Goal: Task Accomplishment & Management: Manage account settings

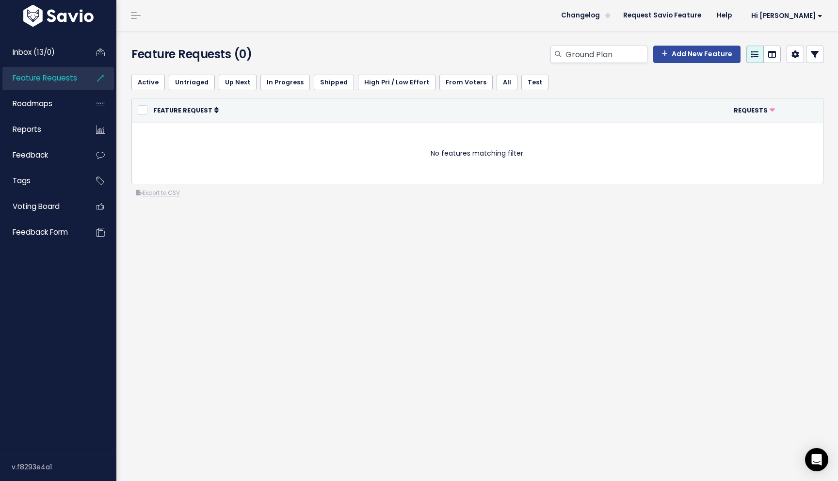
click at [67, 81] on span "Feature Requests" at bounding box center [45, 78] width 64 height 10
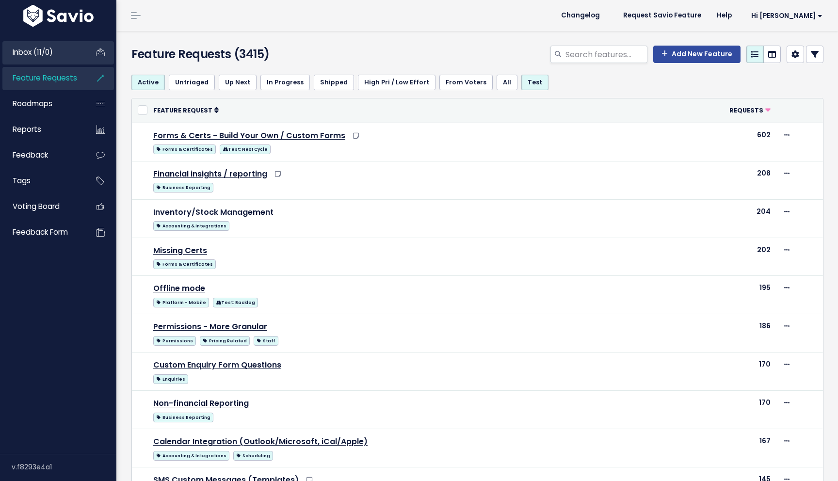
click at [49, 47] on span "Inbox (11/0)" at bounding box center [33, 52] width 40 height 10
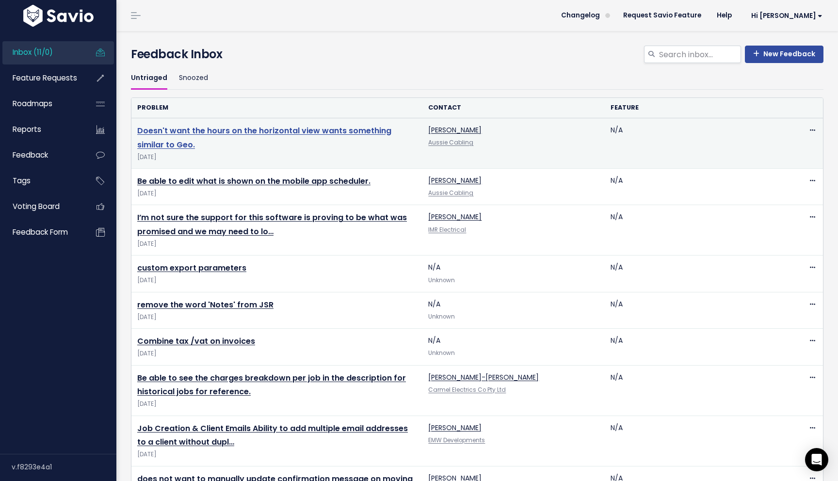
click at [307, 130] on link "Doesn't want the hours on the horizontal view wants something similar to Geo." at bounding box center [264, 137] width 254 height 25
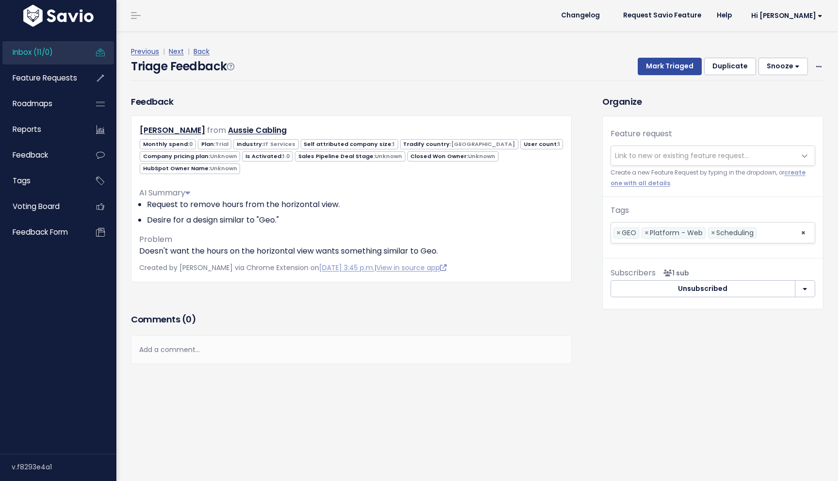
click at [660, 163] on span "Link to new or existing feature request..." at bounding box center [703, 155] width 184 height 19
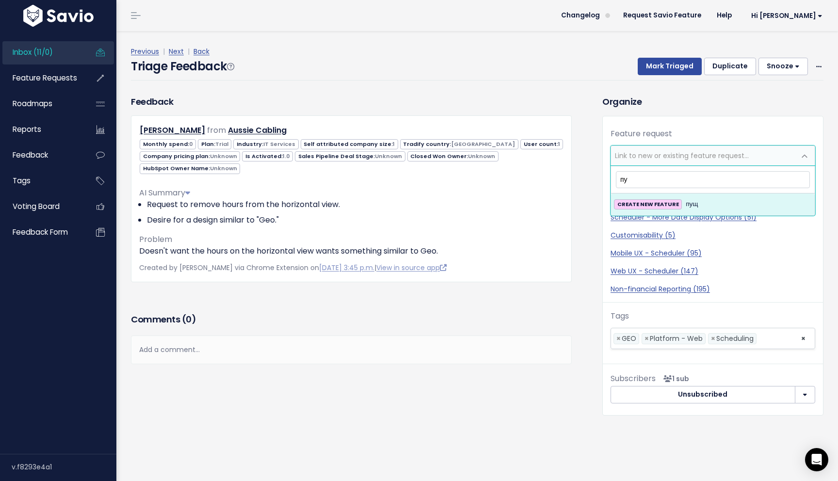
type input "п"
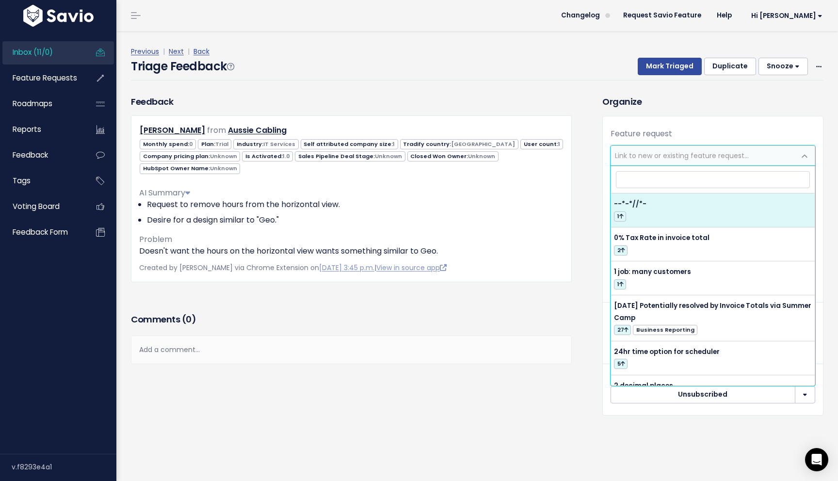
type input "р"
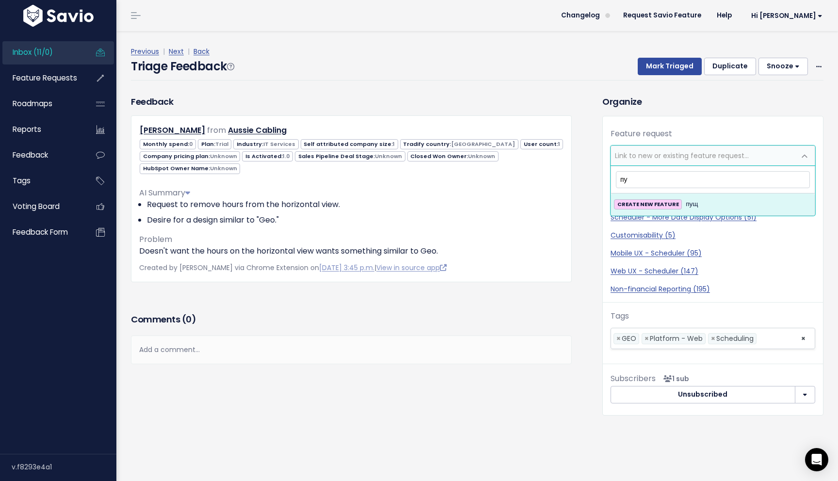
type input "п"
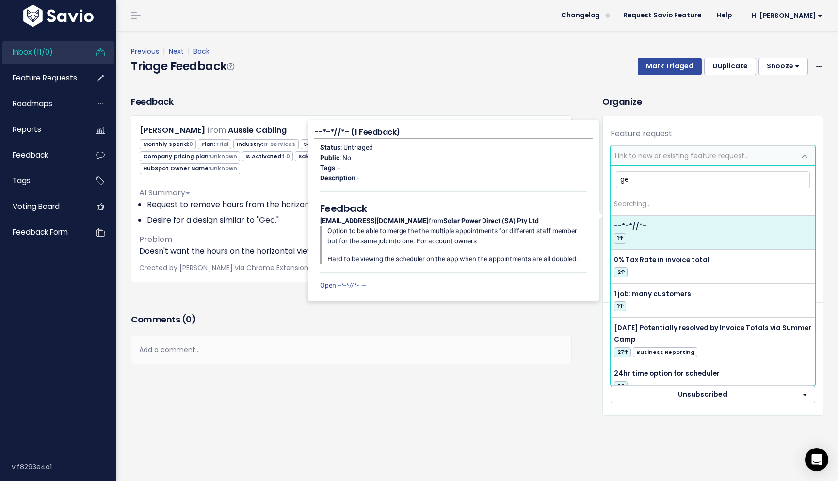
type input "geo"
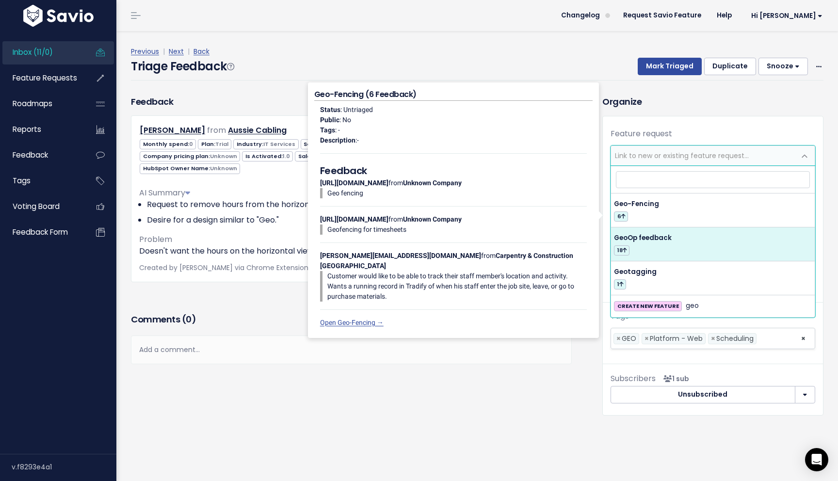
select select "61658"
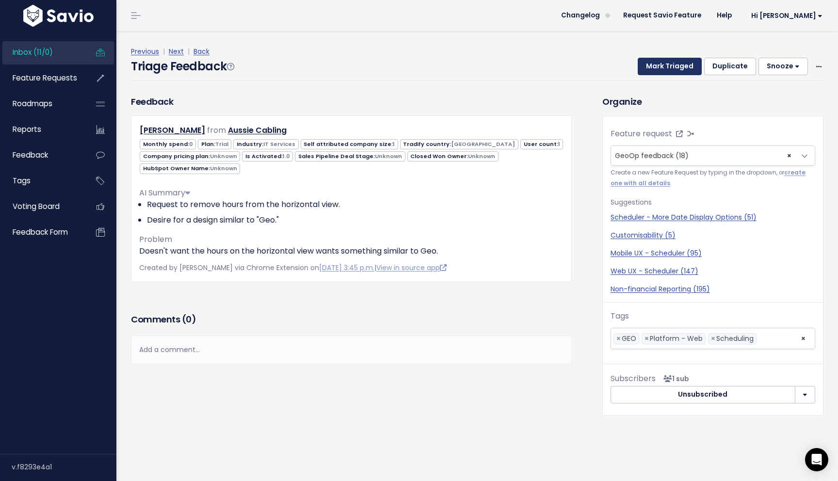
click at [678, 63] on button "Mark Triaged" at bounding box center [670, 66] width 64 height 17
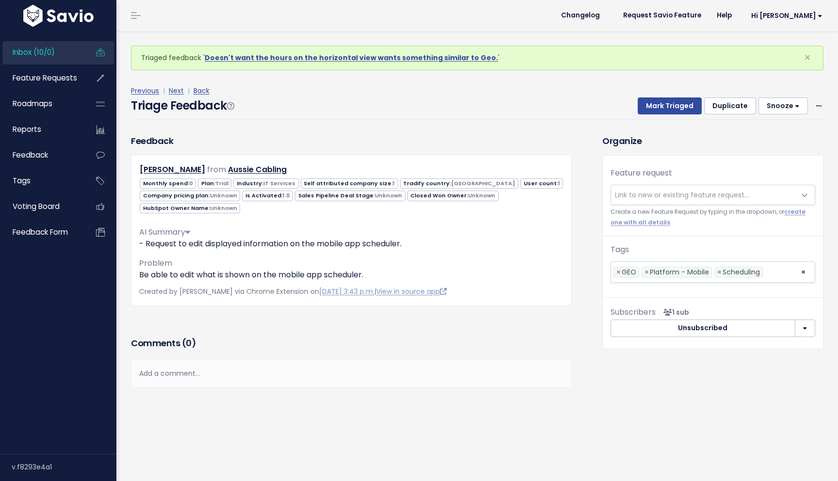
click at [272, 350] on h3 "Comments ( 0 )" at bounding box center [351, 343] width 441 height 14
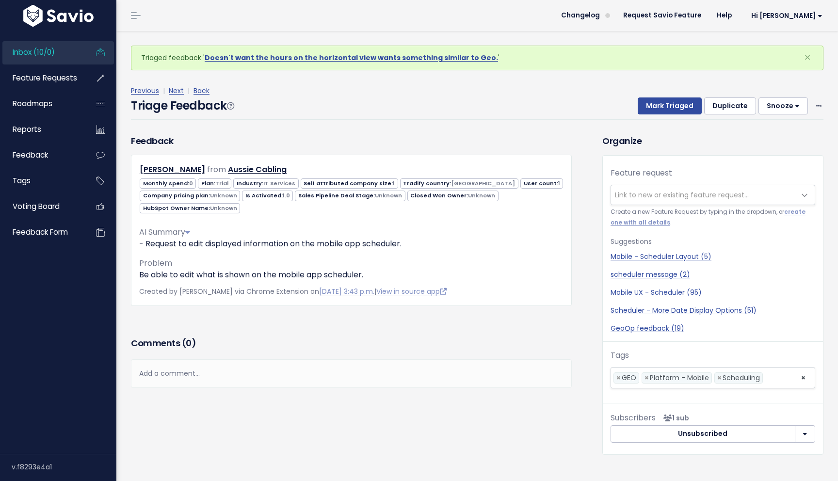
click at [272, 350] on h3 "Comments ( 0 )" at bounding box center [351, 343] width 441 height 14
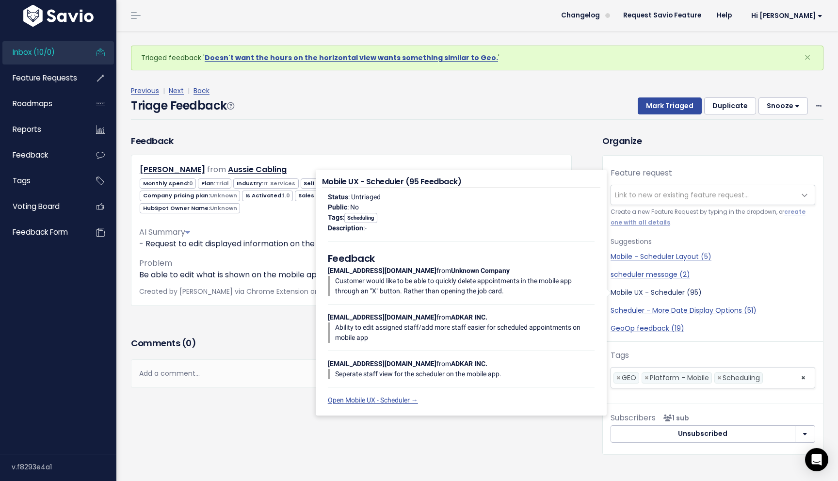
click at [649, 292] on link "Mobile UX - Scheduler (95)" at bounding box center [712, 293] width 205 height 10
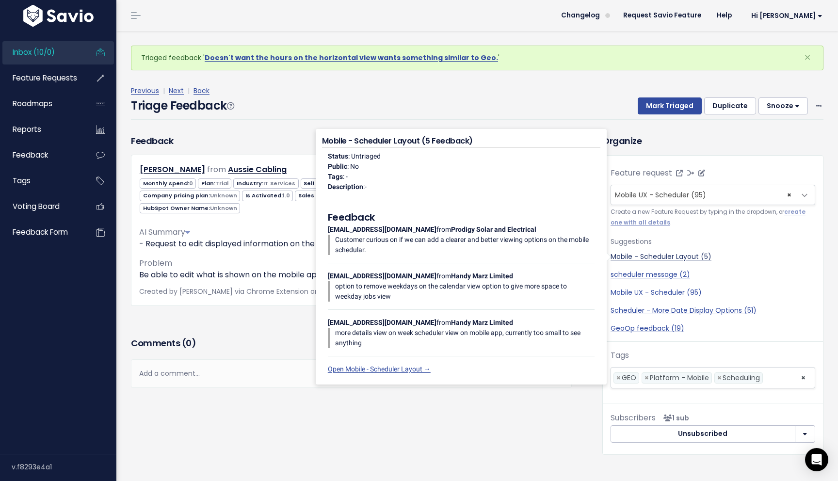
click at [659, 257] on link "Mobile - Scheduler Layout (5)" at bounding box center [712, 257] width 205 height 10
select select "55839"
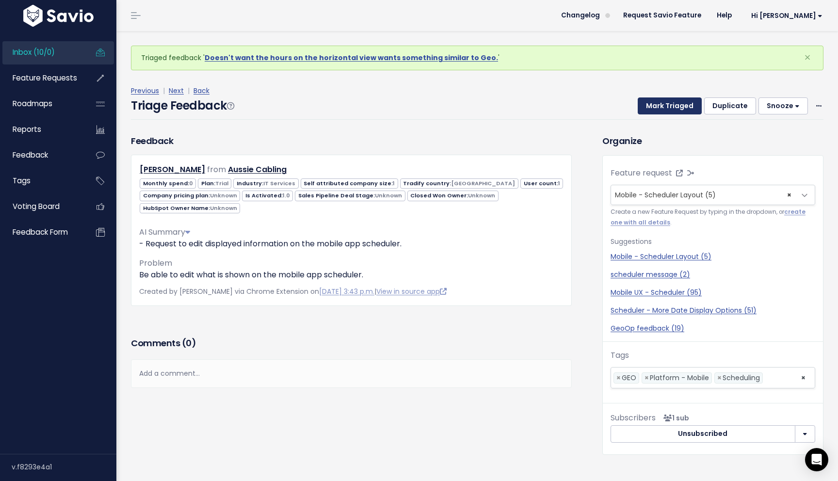
click at [675, 107] on button "Mark Triaged" at bounding box center [670, 105] width 64 height 17
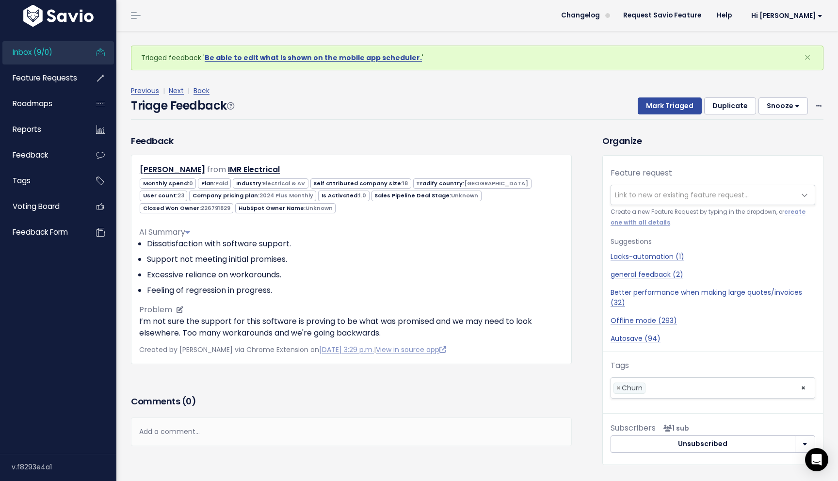
scroll to position [15, 0]
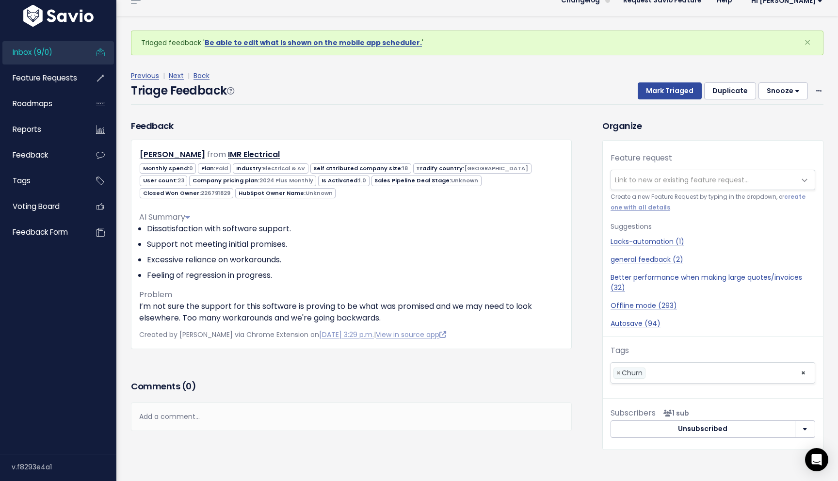
click at [217, 336] on span "Created by Kristine Bartolata via Chrome Extension on Oct. 1, 2025, 3:29 p.m. |…" at bounding box center [292, 335] width 307 height 10
click at [254, 357] on div "Feedback AARON PEARCE from IMR Electrical 0" at bounding box center [351, 248] width 455 height 259
click at [223, 420] on div "Add a comment..." at bounding box center [351, 416] width 441 height 29
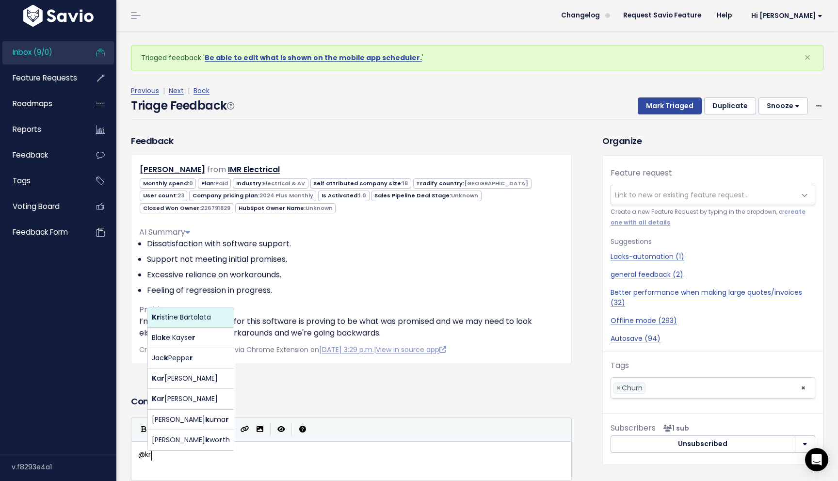
scroll to position [3, 12]
click at [210, 314] on body "Inbox (9/0) Feature Requests Roadmaps" at bounding box center [419, 291] width 838 height 582
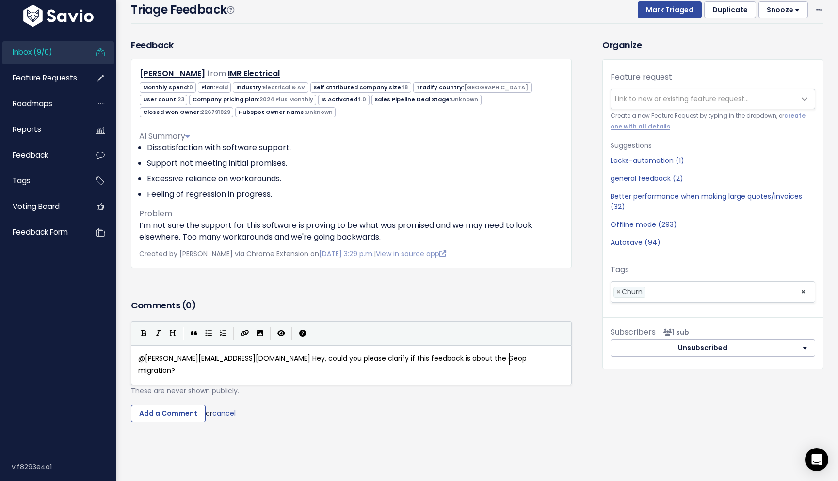
scroll to position [101, 0]
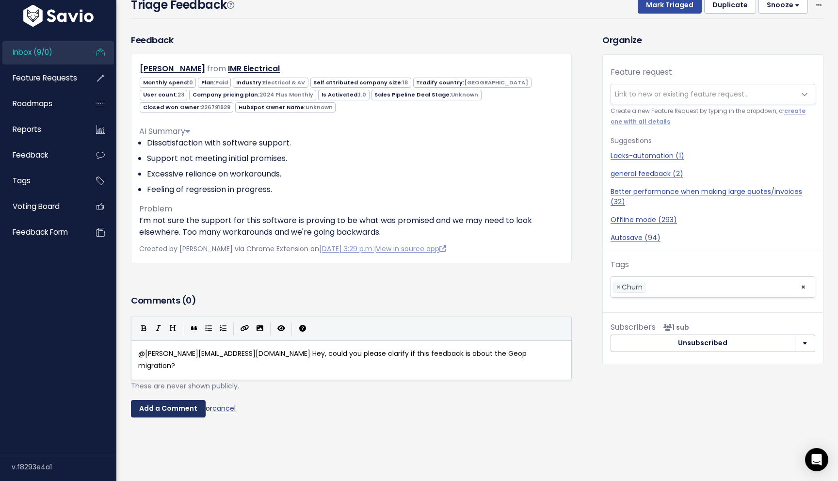
type textarea "@kristine.bartolata@tradifyhq.com"
click at [188, 405] on input "Add a Comment" at bounding box center [168, 408] width 75 height 17
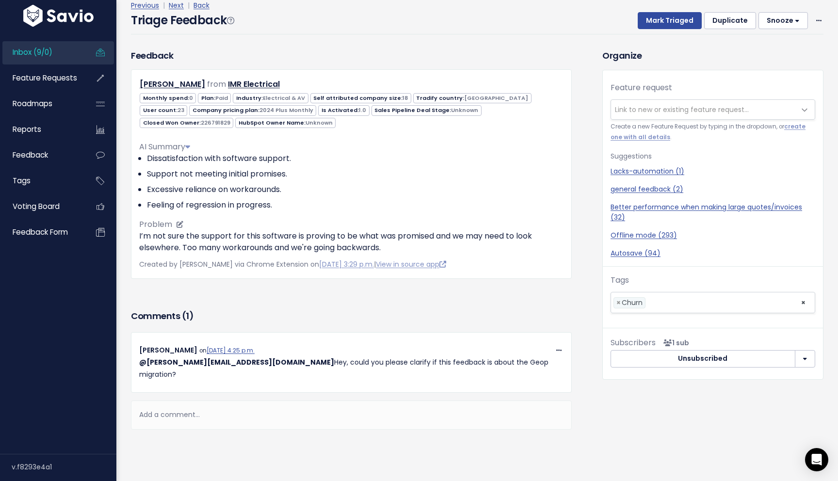
scroll to position [0, 0]
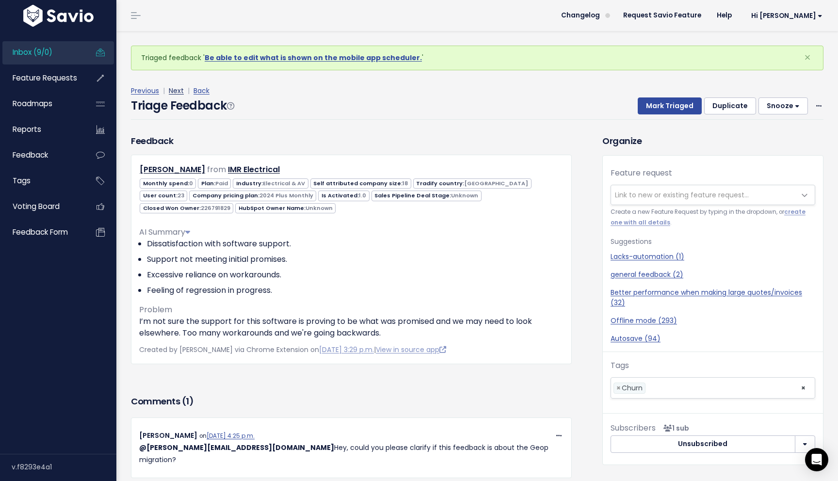
click at [177, 91] on link "Next" at bounding box center [176, 91] width 15 height 10
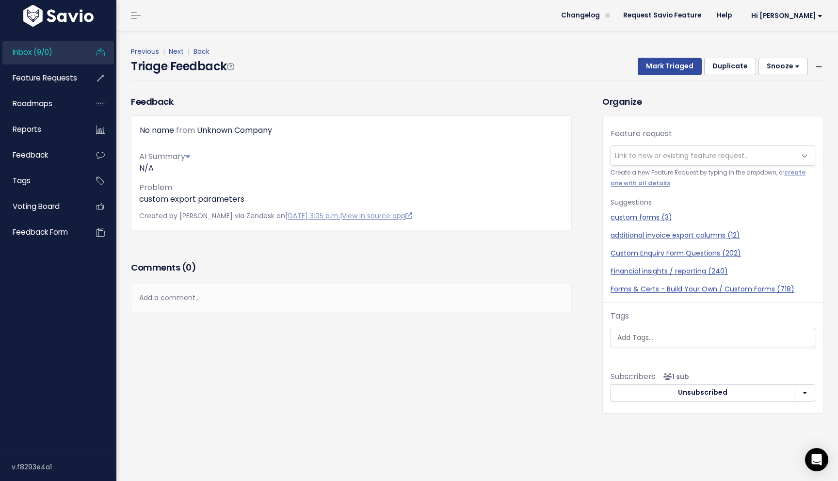
click at [216, 298] on div "Add a comment..." at bounding box center [351, 298] width 441 height 29
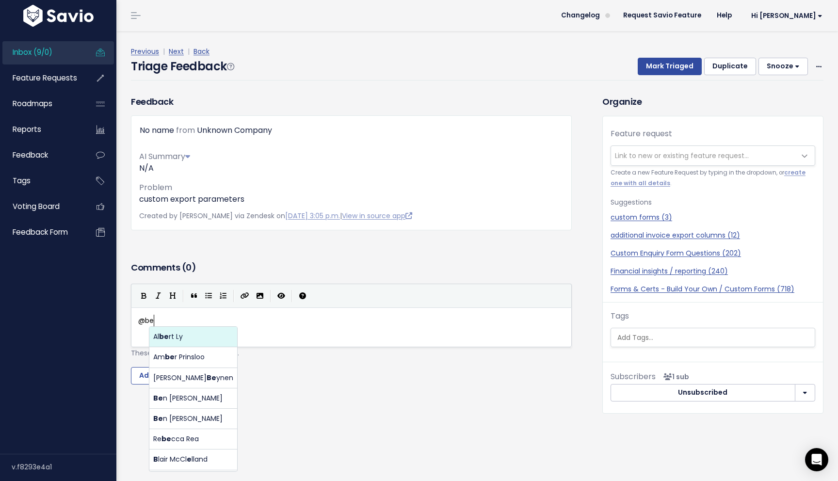
scroll to position [3, 19]
click at [190, 335] on body "Inbox (9/0) Feature Requests Roadmaps" at bounding box center [419, 240] width 838 height 481
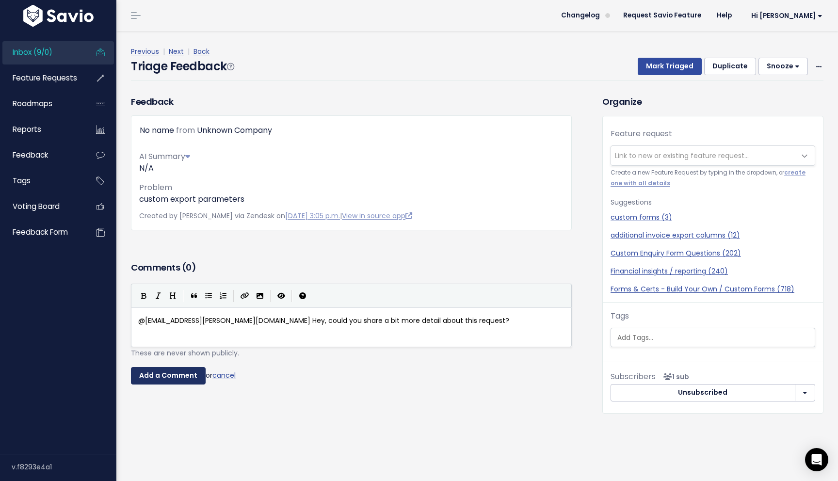
type textarea "@[EMAIL_ADDRESS][PERSON_NAME][DOMAIN_NAME]"
click at [182, 376] on input "Add a Comment" at bounding box center [168, 375] width 75 height 17
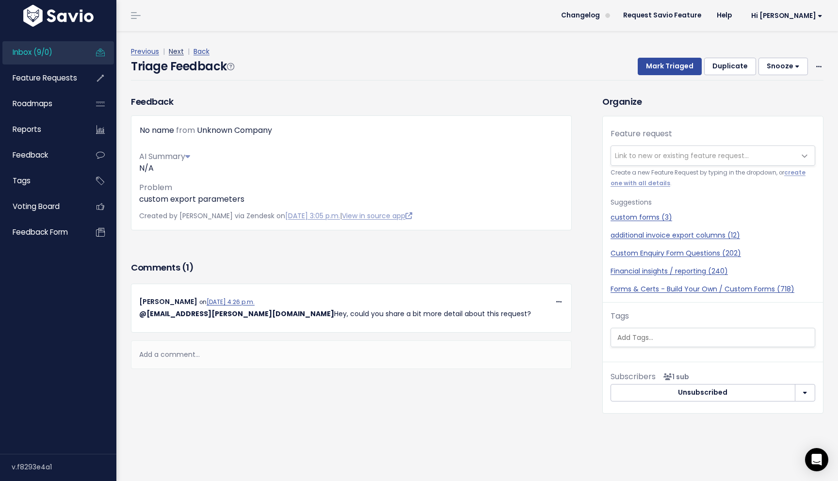
click at [176, 55] on link "Next" at bounding box center [176, 52] width 15 height 10
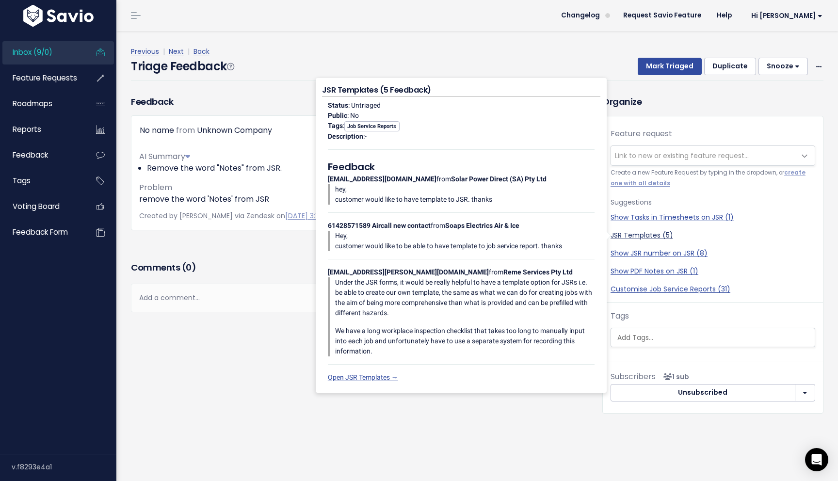
scroll to position [14, 0]
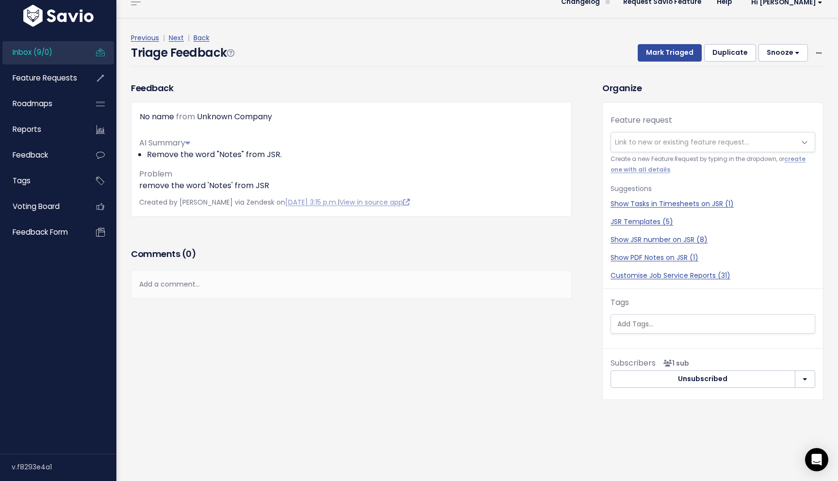
click at [674, 140] on span "Link to new or existing feature request..." at bounding box center [682, 142] width 134 height 10
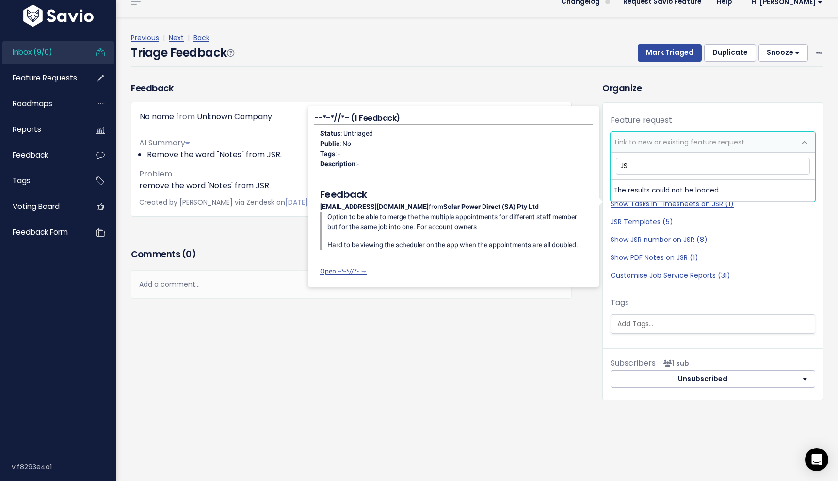
type input "JSR"
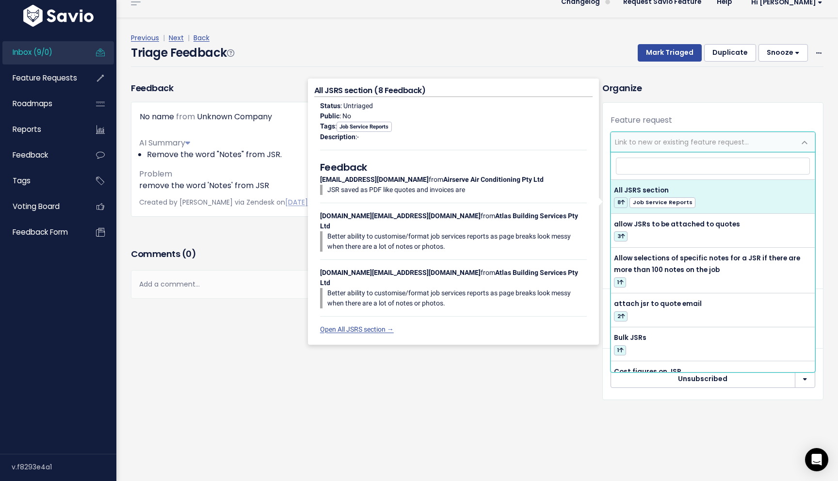
select select "28740"
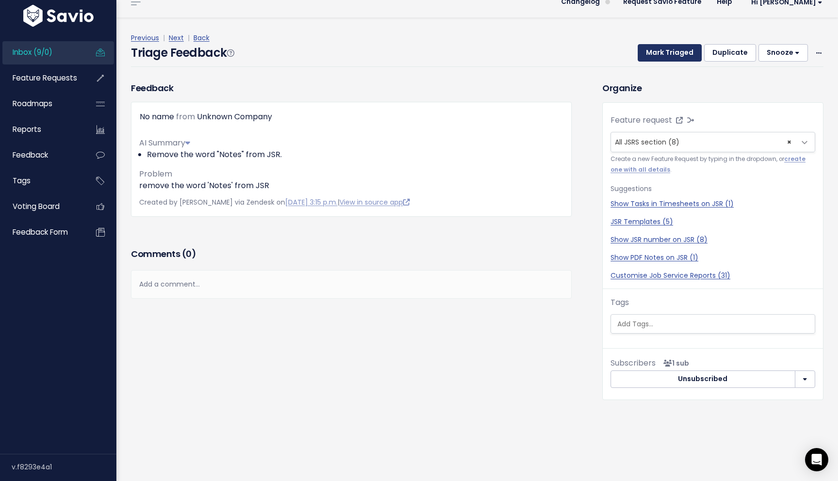
click at [685, 54] on button "Mark Triaged" at bounding box center [670, 52] width 64 height 17
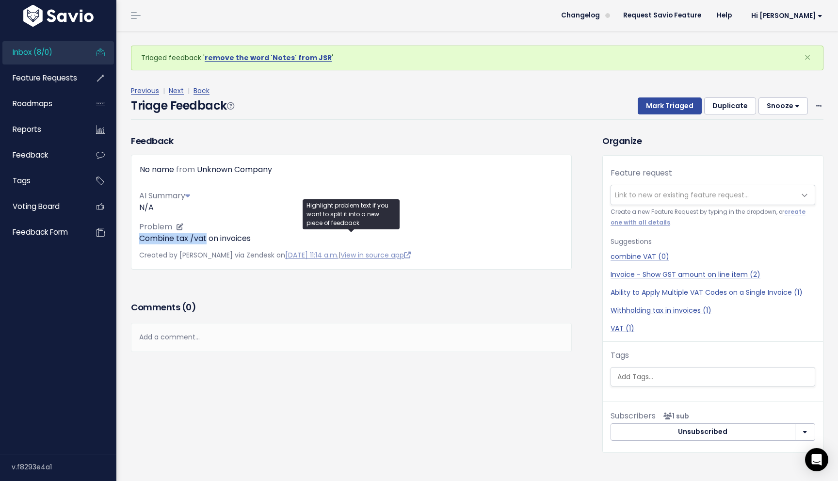
drag, startPoint x: 139, startPoint y: 240, endPoint x: 208, endPoint y: 241, distance: 69.3
click at [208, 241] on p "Combine tax /vat on invoices" at bounding box center [351, 239] width 424 height 12
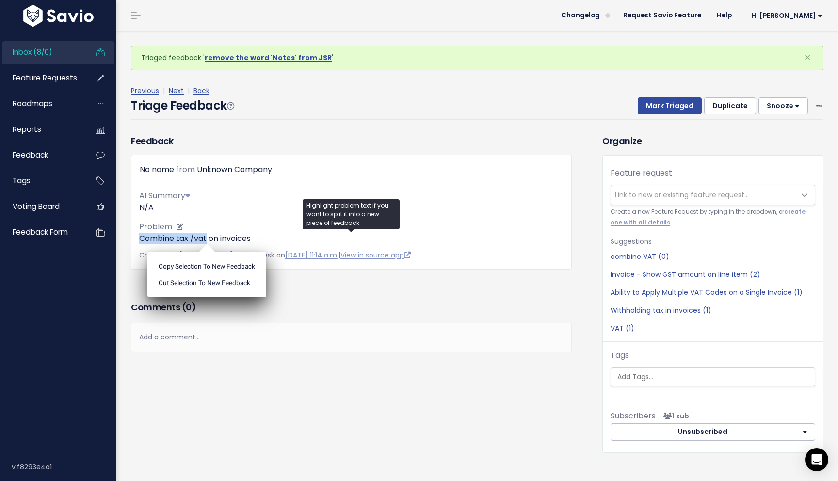
copy p "Combine tax /vat"
click at [657, 188] on span "Link to new or existing feature request..." at bounding box center [703, 194] width 184 height 19
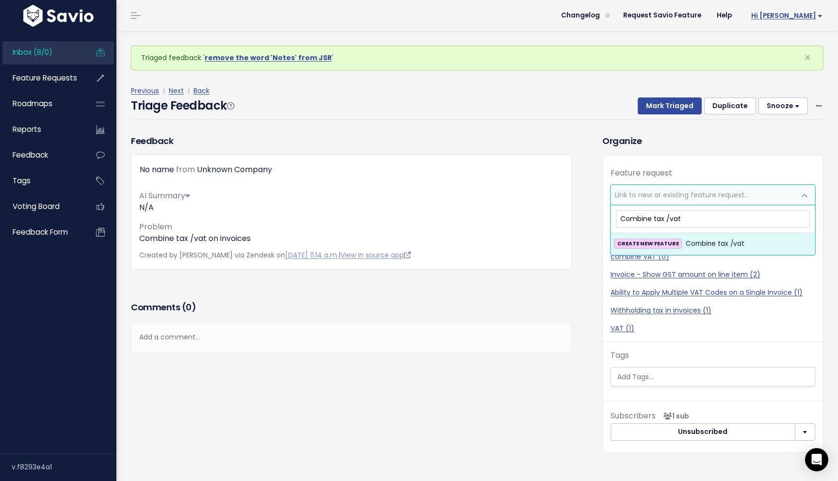
type input "Combine tax /vat"
